Goal: Use online tool/utility: Utilize a website feature to perform a specific function

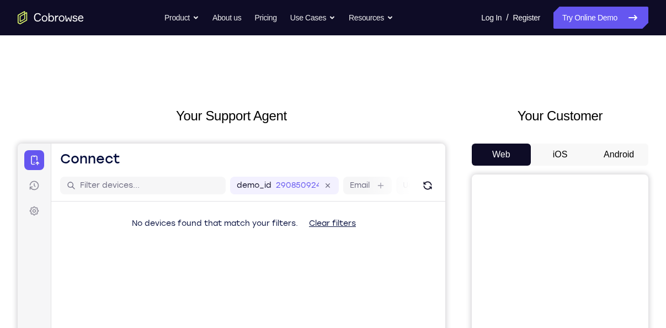
click at [623, 155] on button "Android" at bounding box center [618, 154] width 59 height 22
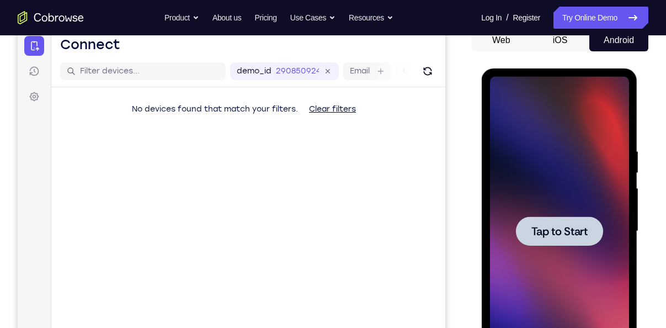
scroll to position [163, 0]
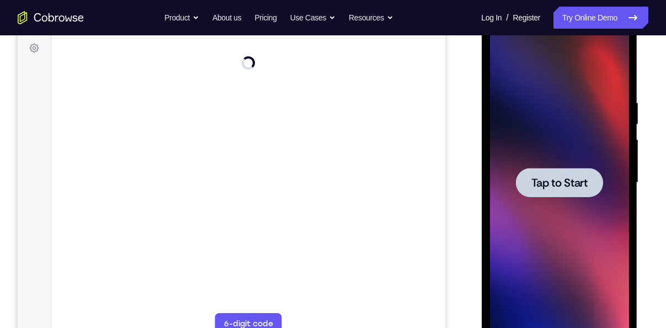
click at [543, 182] on span "Tap to Start" at bounding box center [559, 182] width 56 height 11
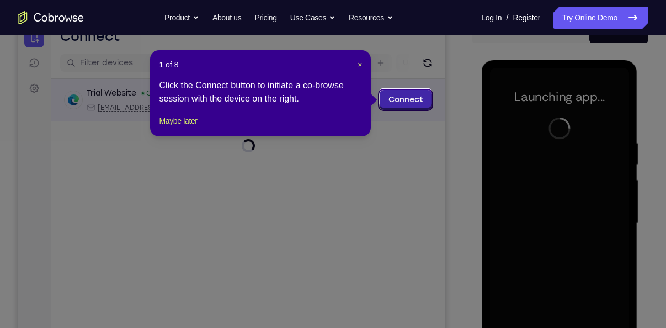
scroll to position [122, 0]
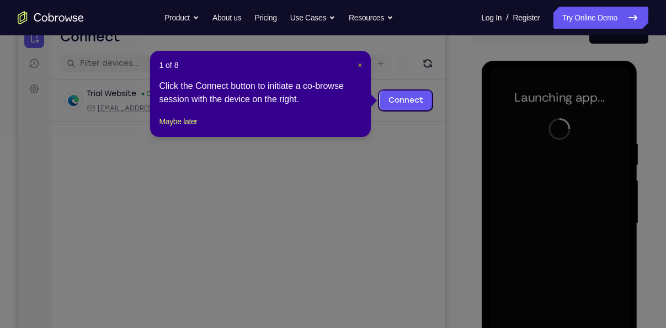
click at [358, 65] on span "×" at bounding box center [360, 65] width 4 height 9
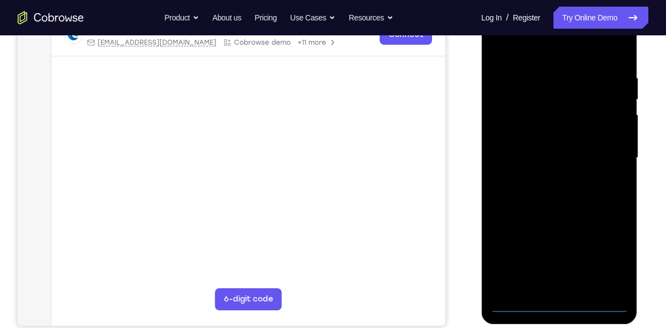
scroll to position [188, 0]
click at [560, 302] on div at bounding box center [559, 157] width 139 height 309
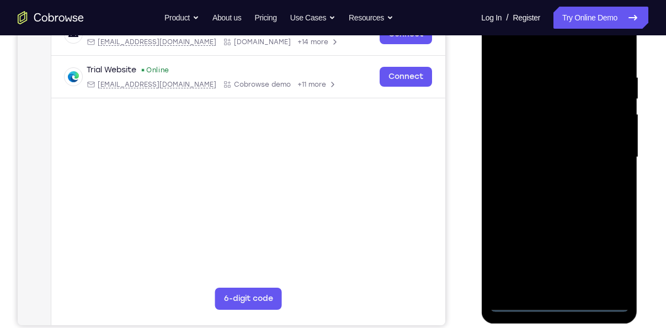
click at [603, 252] on div at bounding box center [559, 157] width 139 height 309
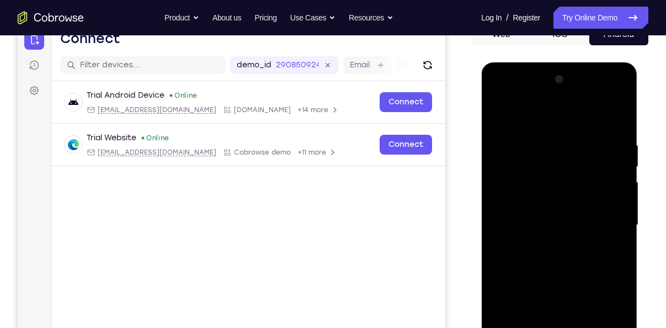
scroll to position [119, 0]
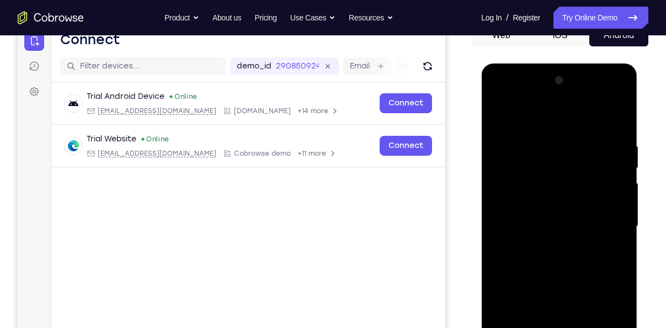
click at [526, 117] on div at bounding box center [559, 226] width 139 height 309
click at [605, 221] on div at bounding box center [559, 226] width 139 height 309
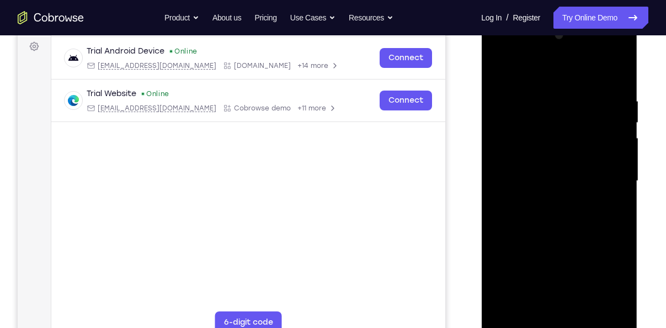
scroll to position [166, 0]
click at [545, 199] on div at bounding box center [559, 179] width 139 height 309
click at [545, 231] on div at bounding box center [559, 179] width 139 height 309
click at [525, 128] on div at bounding box center [559, 179] width 139 height 309
click at [534, 152] on div at bounding box center [559, 179] width 139 height 309
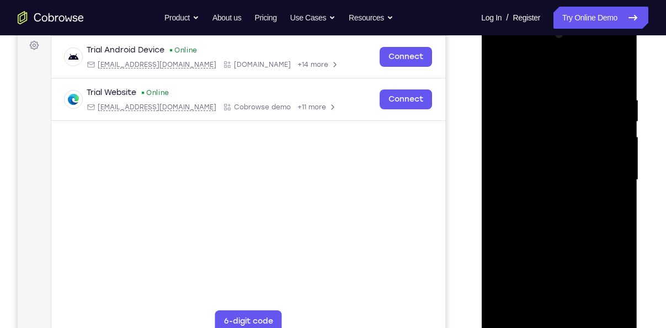
click at [550, 224] on div at bounding box center [559, 179] width 139 height 309
click at [535, 151] on div at bounding box center [559, 179] width 139 height 309
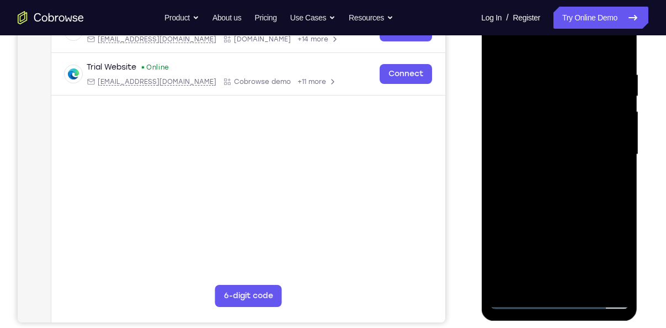
scroll to position [192, 0]
click at [527, 175] on div at bounding box center [559, 153] width 139 height 309
click at [522, 155] on div at bounding box center [559, 153] width 139 height 309
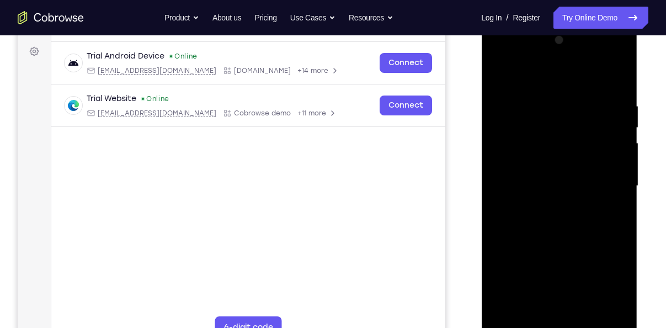
scroll to position [165, 0]
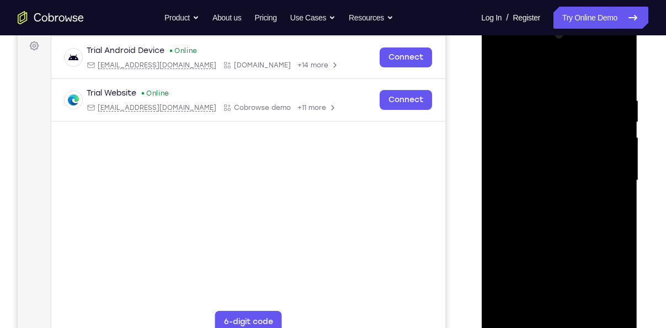
click at [573, 267] on div at bounding box center [559, 180] width 139 height 309
click at [502, 288] on div at bounding box center [559, 180] width 139 height 309
click at [575, 263] on div at bounding box center [559, 180] width 139 height 309
click at [507, 288] on div at bounding box center [559, 180] width 139 height 309
click at [574, 247] on div at bounding box center [559, 180] width 139 height 309
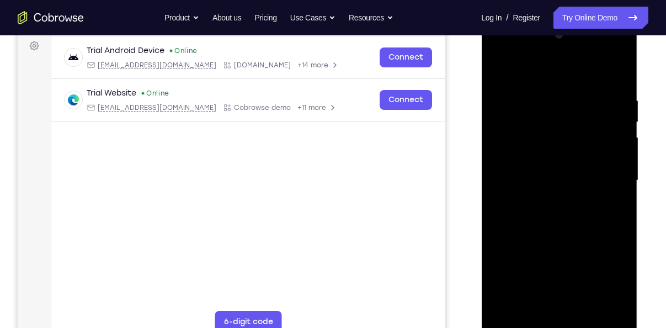
click at [615, 291] on div at bounding box center [559, 180] width 139 height 309
click at [615, 290] on div at bounding box center [559, 180] width 139 height 309
click at [572, 243] on div at bounding box center [559, 180] width 139 height 309
click at [508, 288] on div at bounding box center [559, 180] width 139 height 309
click at [576, 247] on div at bounding box center [559, 180] width 139 height 309
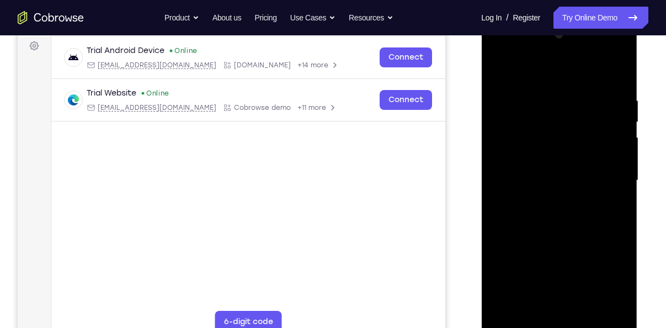
click at [535, 302] on div at bounding box center [559, 180] width 139 height 309
click at [569, 248] on div at bounding box center [559, 180] width 139 height 309
click at [561, 215] on div at bounding box center [559, 180] width 139 height 309
click at [554, 211] on div at bounding box center [559, 180] width 139 height 309
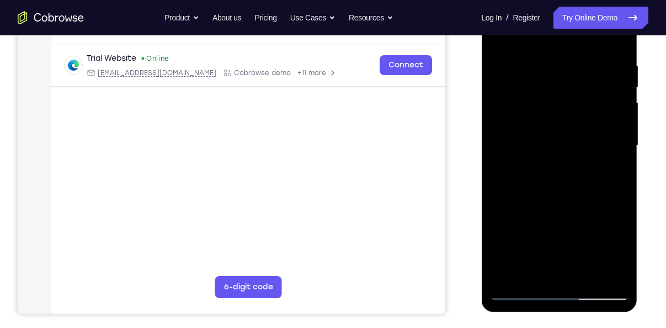
scroll to position [183, 0]
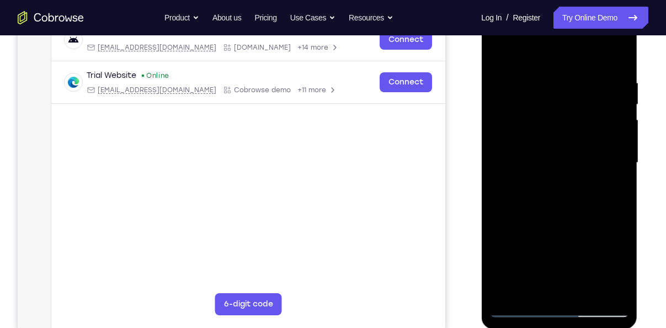
click at [555, 216] on div at bounding box center [559, 162] width 139 height 309
click at [529, 273] on div at bounding box center [559, 162] width 139 height 309
click at [528, 98] on div at bounding box center [559, 162] width 139 height 309
click at [573, 250] on div at bounding box center [559, 162] width 139 height 309
click at [514, 268] on div at bounding box center [559, 162] width 139 height 309
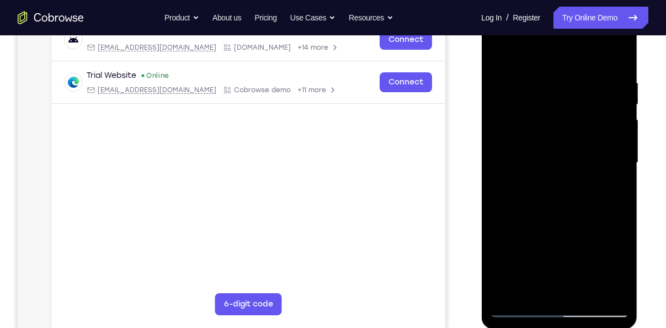
click at [578, 246] on div at bounding box center [559, 162] width 139 height 309
click at [575, 230] on div at bounding box center [559, 162] width 139 height 309
click at [510, 268] on div at bounding box center [559, 162] width 139 height 309
click at [573, 230] on div at bounding box center [559, 162] width 139 height 309
click at [540, 291] on div at bounding box center [559, 162] width 139 height 309
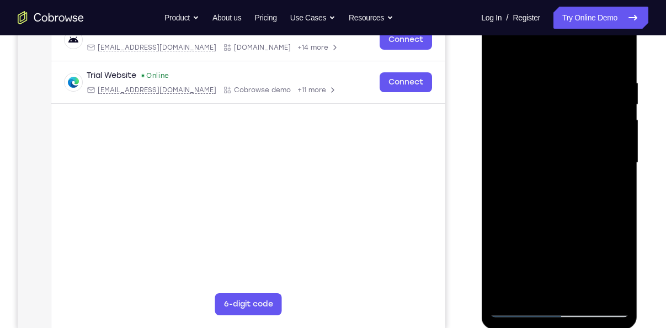
click at [576, 227] on div at bounding box center [559, 162] width 139 height 309
click at [551, 123] on div at bounding box center [559, 162] width 139 height 309
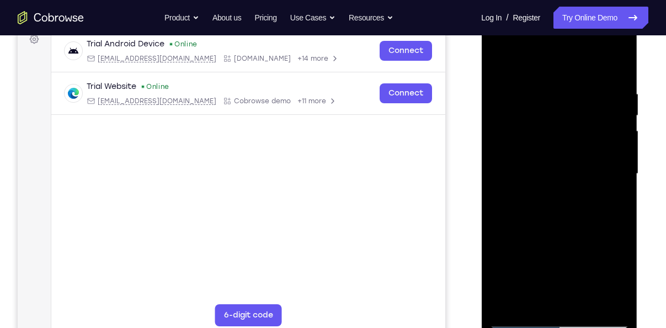
scroll to position [171, 0]
click at [559, 204] on div at bounding box center [559, 174] width 139 height 309
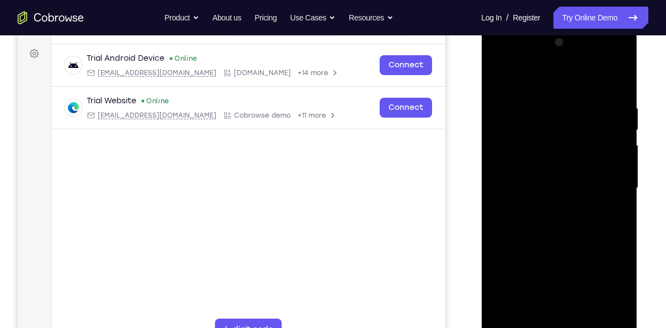
scroll to position [140, 0]
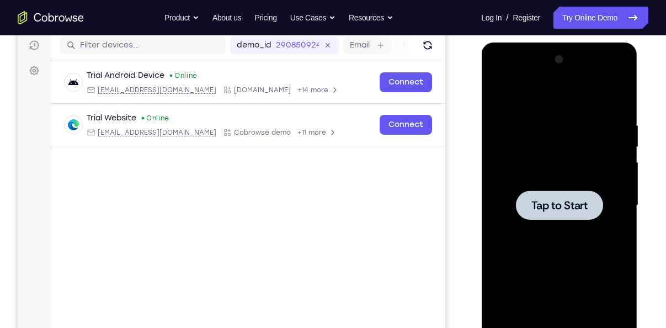
click at [555, 200] on span "Tap to Start" at bounding box center [559, 205] width 56 height 11
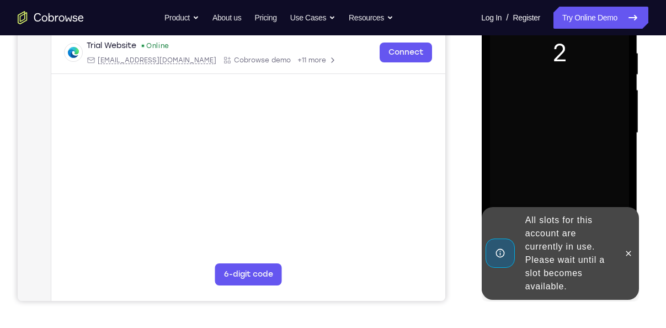
scroll to position [213, 0]
click at [625, 245] on button at bounding box center [628, 253] width 18 height 18
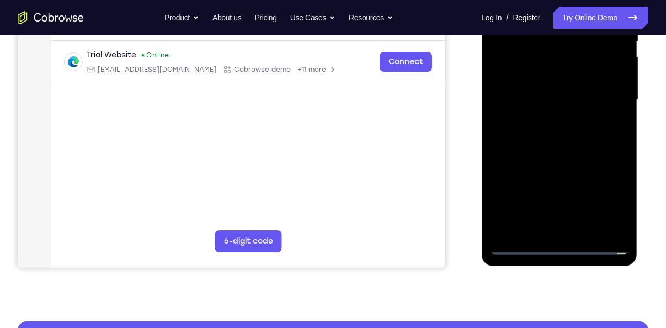
scroll to position [247, 0]
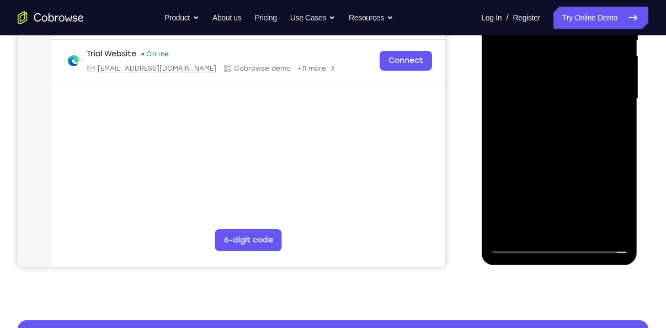
click at [556, 247] on div at bounding box center [559, 98] width 139 height 309
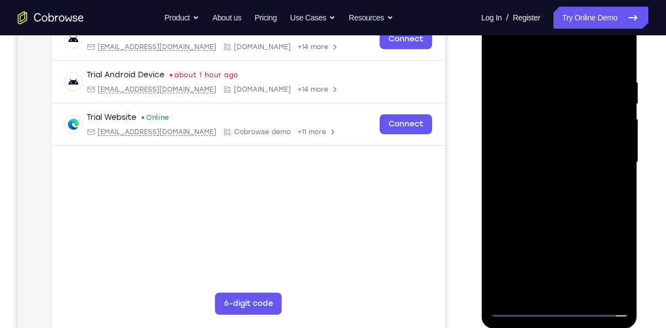
scroll to position [178, 0]
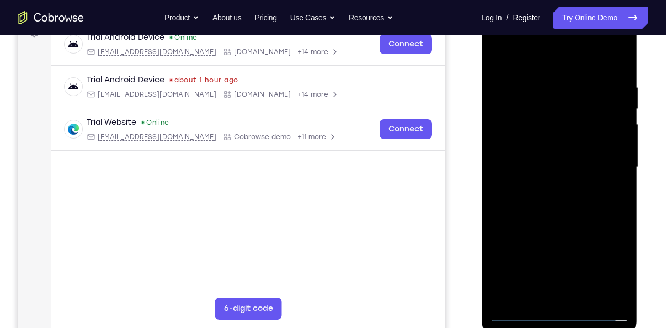
click at [604, 263] on div at bounding box center [559, 167] width 139 height 309
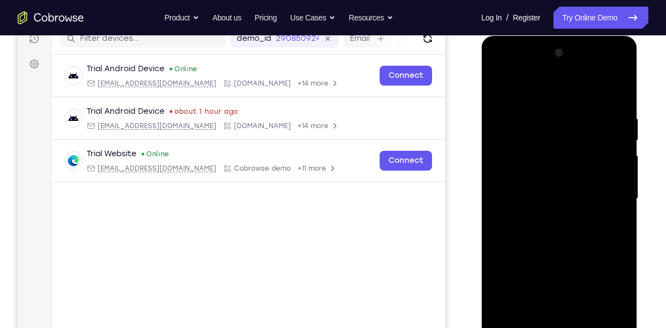
click at [519, 88] on div at bounding box center [559, 198] width 139 height 309
click at [602, 189] on div at bounding box center [559, 198] width 139 height 309
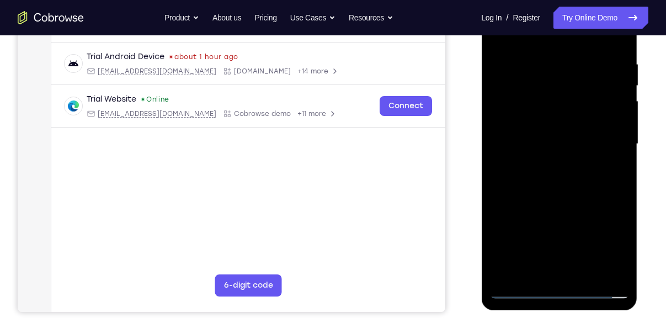
scroll to position [202, 0]
click at [545, 164] on div at bounding box center [559, 143] width 139 height 309
click at [546, 196] on div at bounding box center [559, 143] width 139 height 309
click at [517, 93] on div at bounding box center [559, 143] width 139 height 309
click at [507, 94] on div at bounding box center [559, 143] width 139 height 309
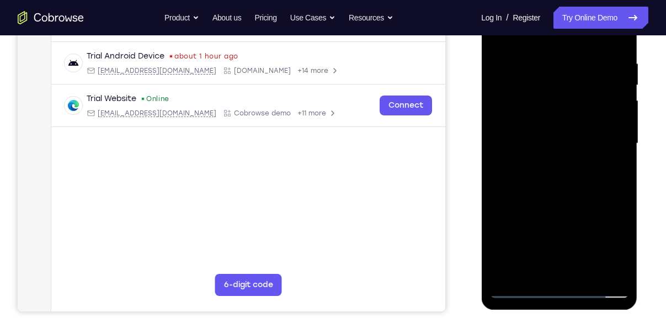
click at [528, 89] on div at bounding box center [559, 143] width 139 height 309
click at [512, 111] on div at bounding box center [559, 143] width 139 height 309
click at [536, 168] on div at bounding box center [559, 143] width 139 height 309
click at [560, 123] on div at bounding box center [559, 143] width 139 height 309
click at [554, 274] on div at bounding box center [559, 143] width 139 height 309
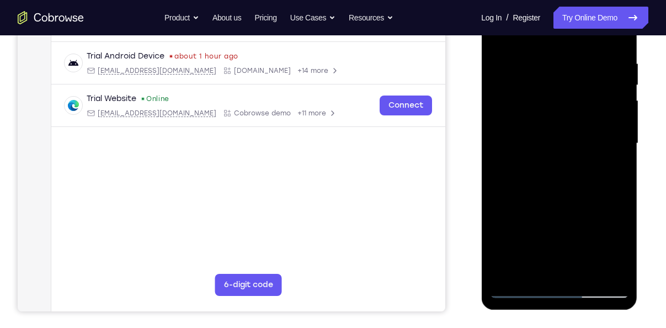
click at [514, 210] on div at bounding box center [559, 143] width 139 height 309
click at [539, 210] on div at bounding box center [559, 143] width 139 height 309
click at [509, 231] on div at bounding box center [559, 143] width 139 height 309
click at [578, 231] on div at bounding box center [559, 143] width 139 height 309
click at [512, 248] on div at bounding box center [559, 143] width 139 height 309
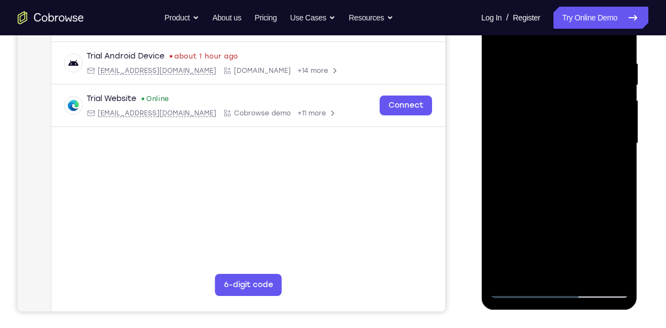
click at [572, 249] on div at bounding box center [559, 143] width 139 height 309
click at [542, 208] on div at bounding box center [559, 143] width 139 height 309
click at [534, 230] on div at bounding box center [559, 143] width 139 height 309
click at [518, 131] on div at bounding box center [559, 143] width 139 height 309
click at [546, 134] on div at bounding box center [559, 143] width 139 height 309
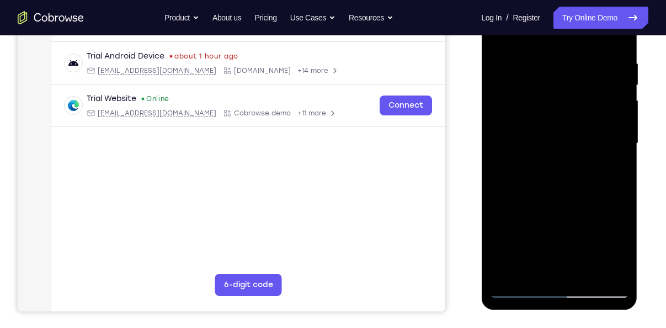
click at [540, 177] on div at bounding box center [559, 143] width 139 height 309
click at [538, 127] on div at bounding box center [559, 143] width 139 height 309
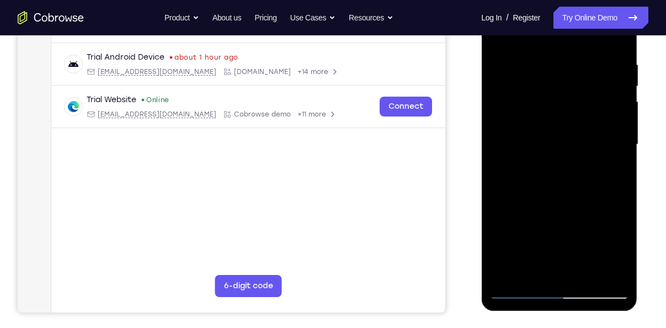
click at [538, 92] on div at bounding box center [559, 144] width 139 height 309
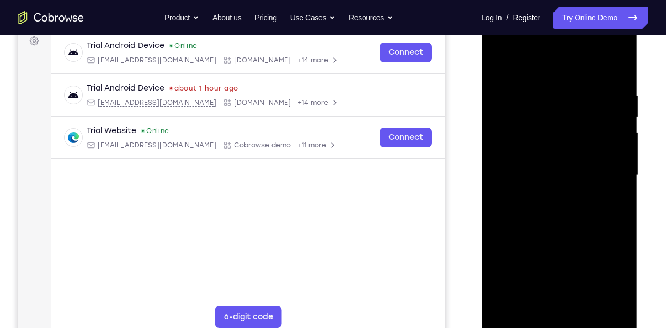
scroll to position [168, 0]
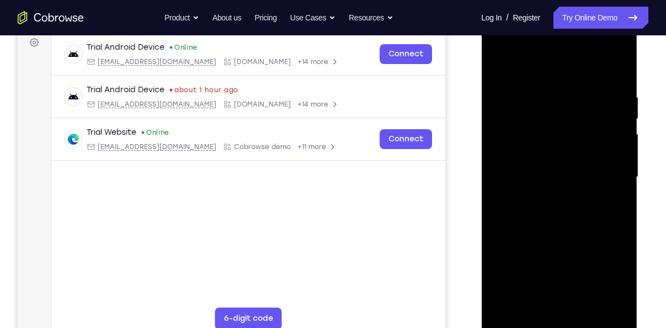
click at [547, 185] on div at bounding box center [559, 177] width 139 height 309
click at [534, 229] on div at bounding box center [559, 177] width 139 height 309
click at [612, 227] on div at bounding box center [559, 177] width 139 height 309
click at [565, 306] on div at bounding box center [559, 177] width 139 height 309
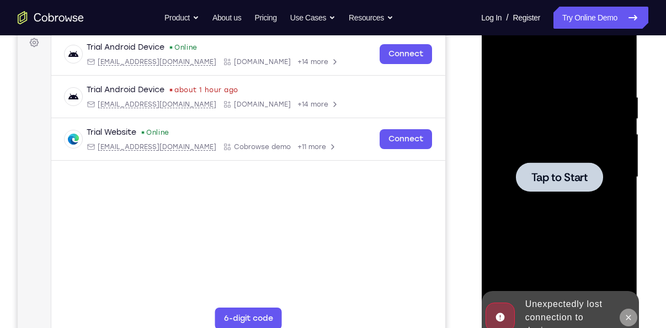
click at [626, 313] on icon at bounding box center [628, 317] width 9 height 9
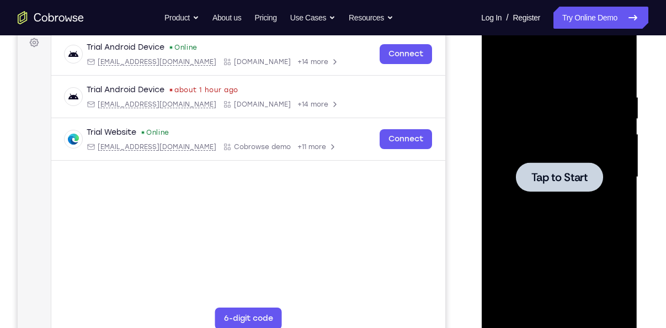
click at [571, 180] on span "Tap to Start" at bounding box center [559, 177] width 56 height 11
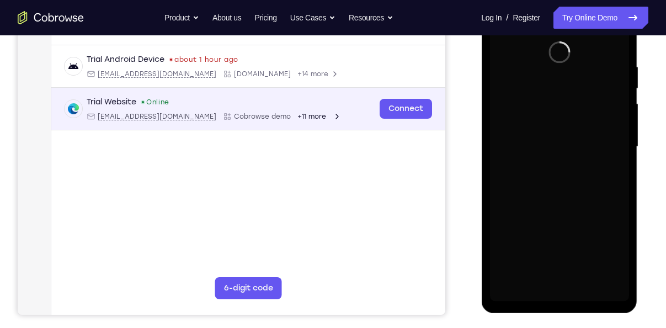
scroll to position [200, 0]
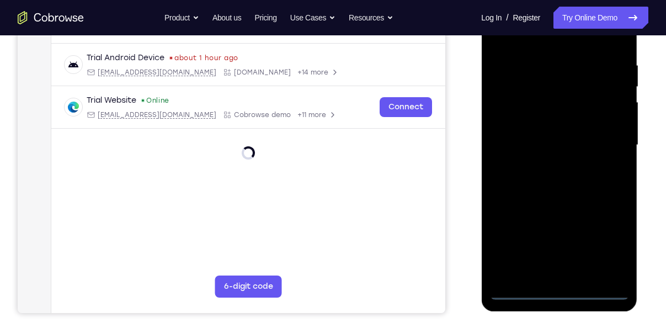
click at [557, 292] on div at bounding box center [559, 145] width 139 height 309
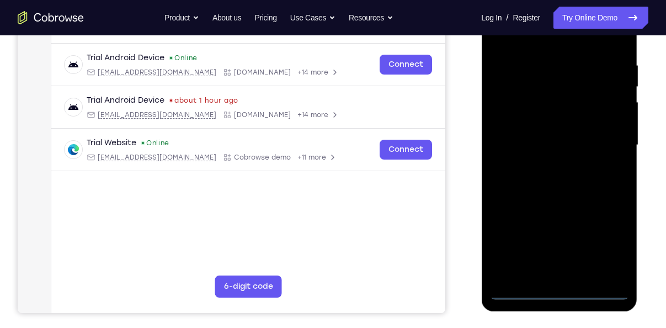
click at [606, 243] on div at bounding box center [559, 145] width 139 height 309
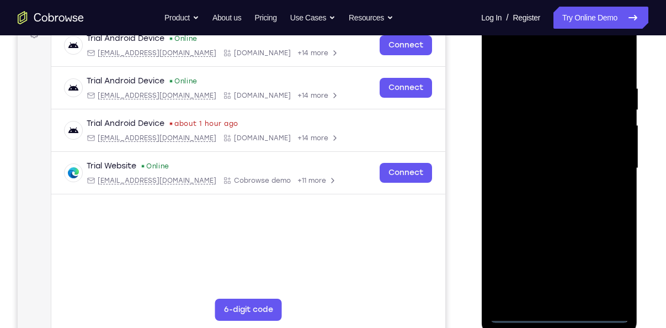
scroll to position [178, 0]
click at [522, 62] on div at bounding box center [559, 167] width 139 height 309
click at [607, 163] on div at bounding box center [559, 167] width 139 height 309
click at [569, 296] on div at bounding box center [559, 167] width 139 height 309
click at [546, 220] on div at bounding box center [559, 167] width 139 height 309
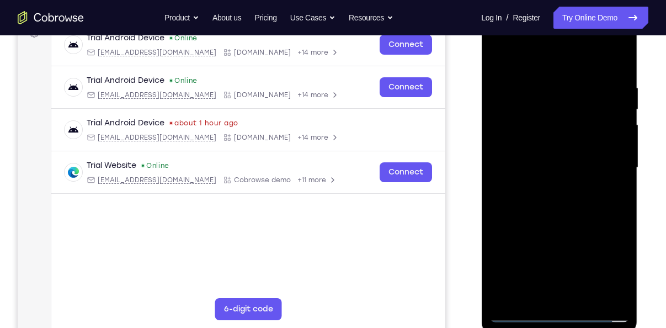
click at [539, 191] on div at bounding box center [559, 167] width 139 height 309
click at [528, 114] on div at bounding box center [559, 167] width 139 height 309
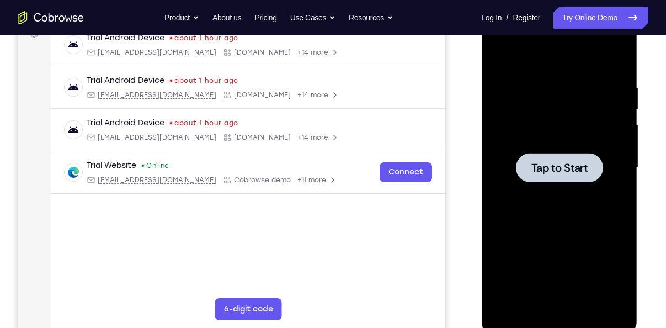
click at [575, 162] on span "Tap to Start" at bounding box center [559, 167] width 56 height 11
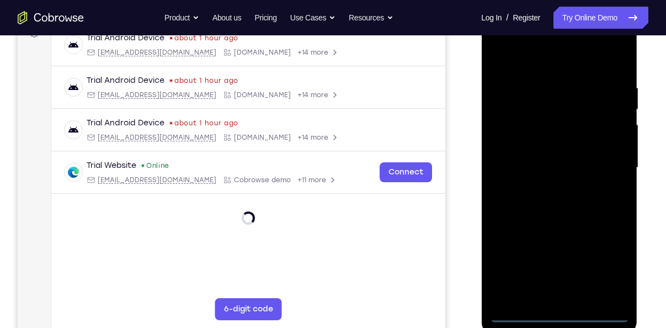
click at [557, 313] on div at bounding box center [559, 167] width 139 height 309
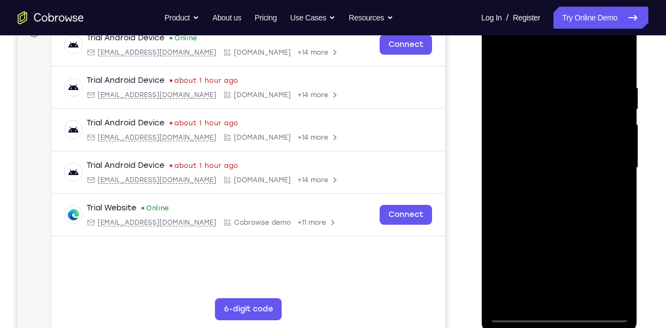
click at [604, 263] on div at bounding box center [559, 167] width 139 height 309
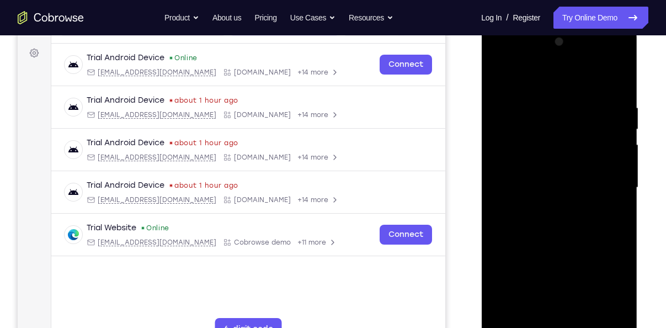
scroll to position [157, 0]
click at [523, 82] on div at bounding box center [559, 188] width 139 height 309
click at [500, 81] on div at bounding box center [559, 188] width 139 height 309
click at [518, 79] on div at bounding box center [559, 188] width 139 height 309
click at [608, 185] on div at bounding box center [559, 188] width 139 height 309
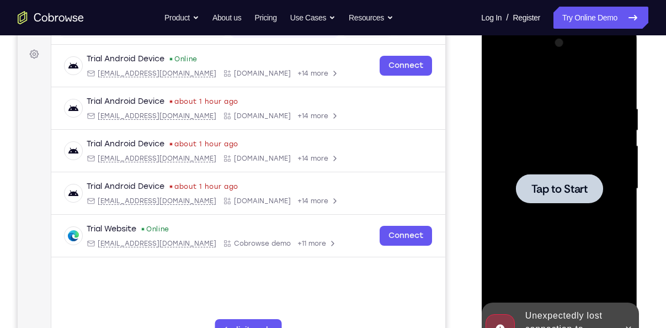
click at [475, 125] on div at bounding box center [560, 187] width 177 height 339
